Goal: Navigation & Orientation: Find specific page/section

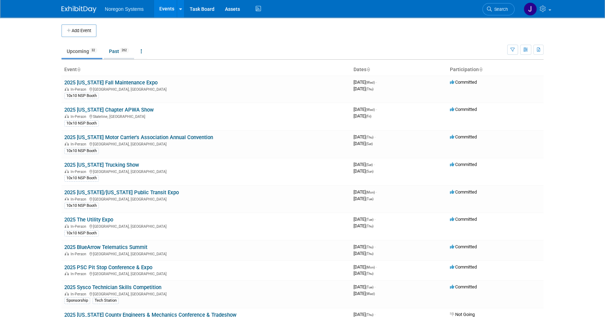
click at [112, 51] on link "Past 262" at bounding box center [119, 51] width 30 height 13
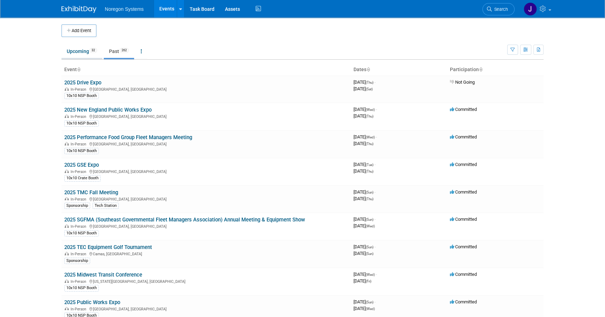
click at [74, 52] on link "Upcoming 32" at bounding box center [81, 51] width 41 height 13
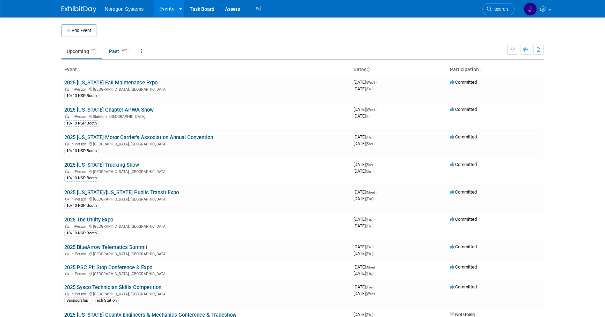
click at [132, 81] on link "2025 [US_STATE] Fall Maintenance Expo" at bounding box center [110, 83] width 93 height 6
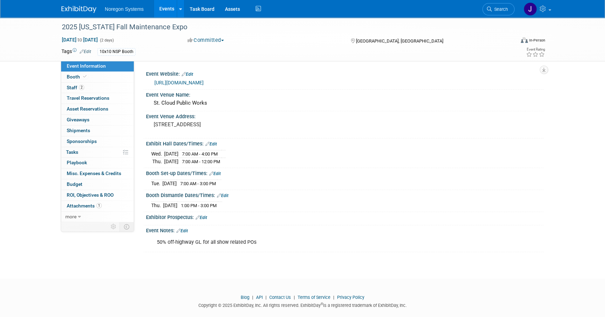
click at [80, 8] on img at bounding box center [78, 9] width 35 height 7
